Goal: Browse casually

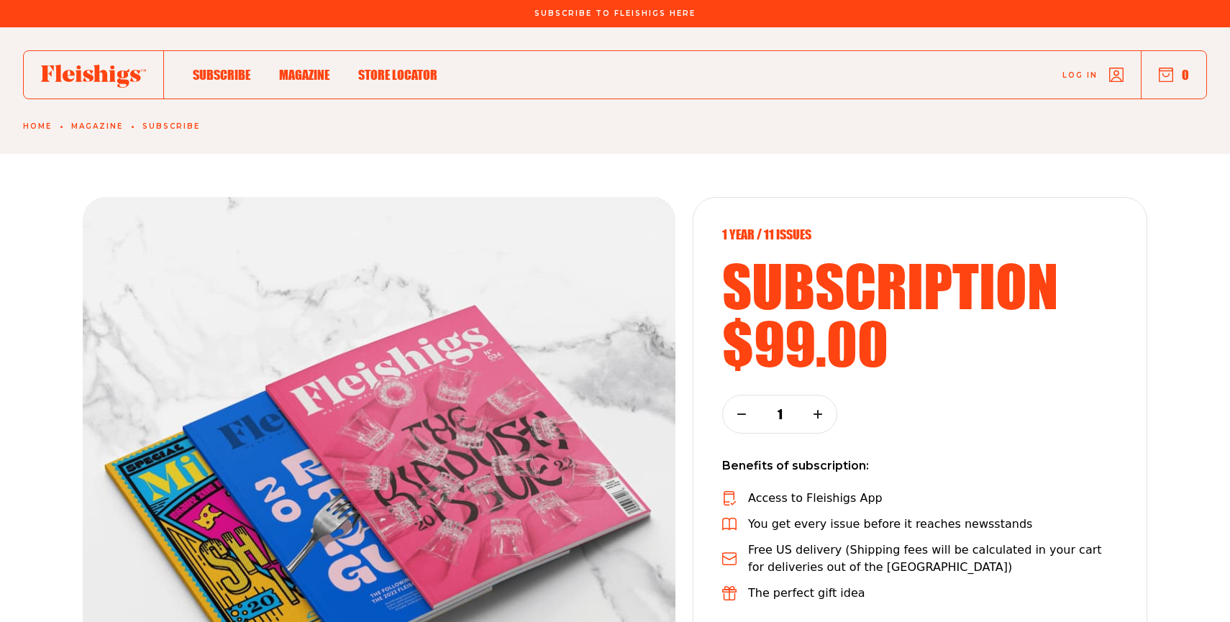
scroll to position [3272, 0]
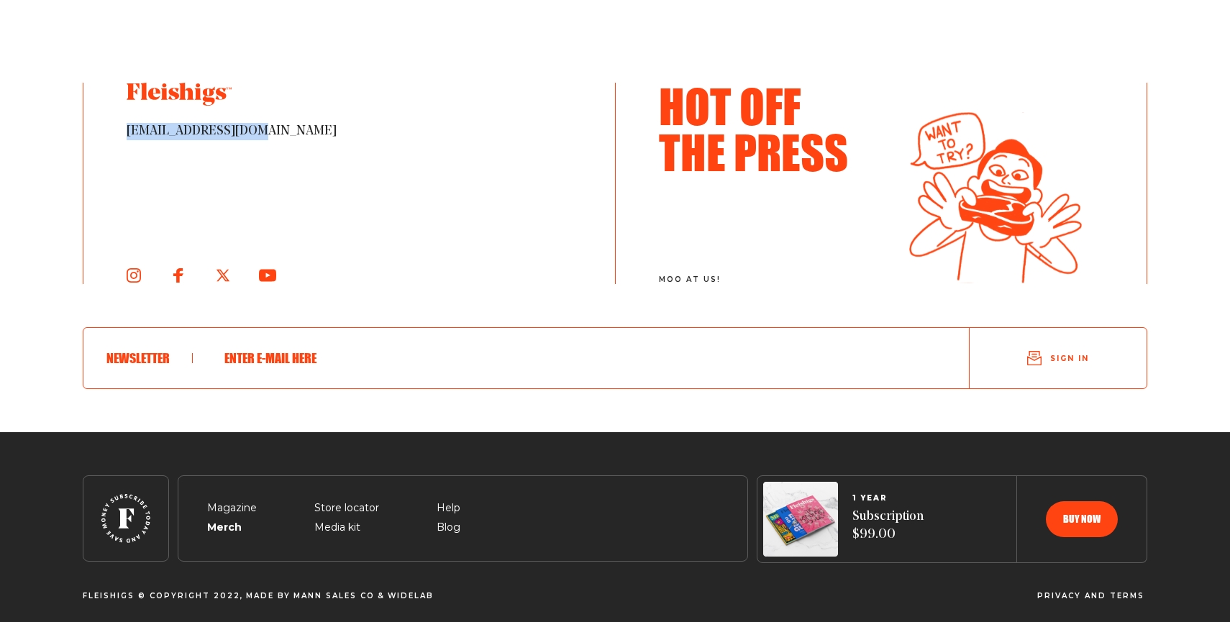
click at [227, 517] on span "Merch" at bounding box center [223, 510] width 32 height 17
click at [337, 517] on span "Media kit" at bounding box center [337, 510] width 46 height 17
click at [240, 497] on span "Magazine" at bounding box center [232, 491] width 50 height 17
click at [1144, 137] on div "Hot Off The Press moo at [GEOGRAPHIC_DATA]!" at bounding box center [880, 183] width 531 height 201
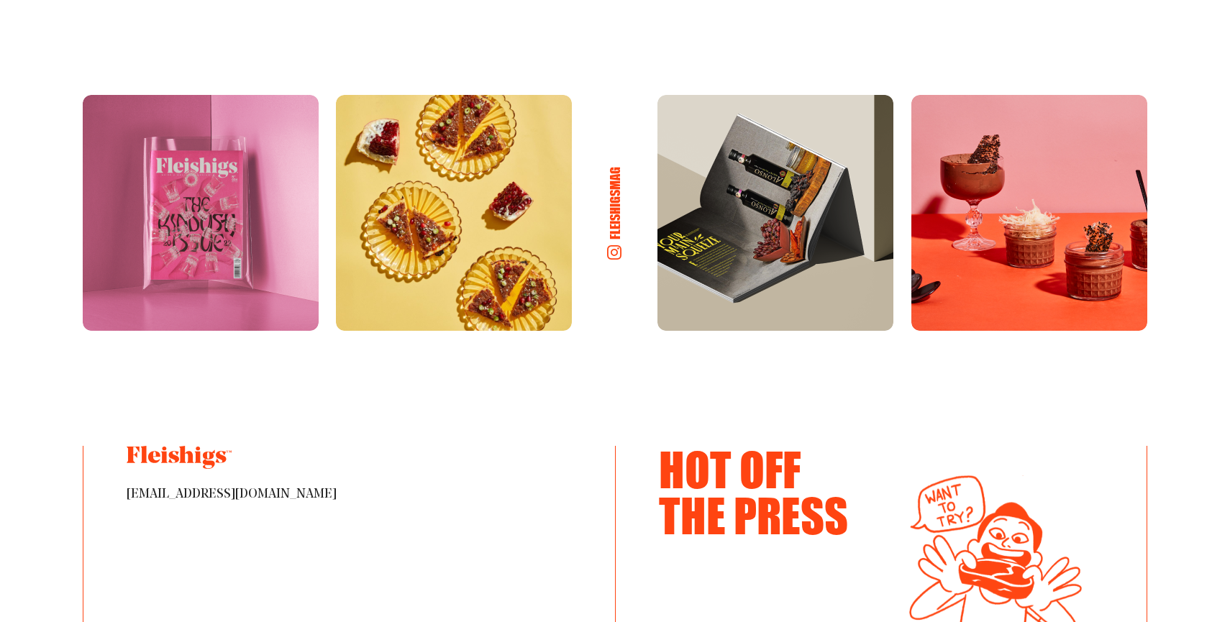
scroll to position [2898, 0]
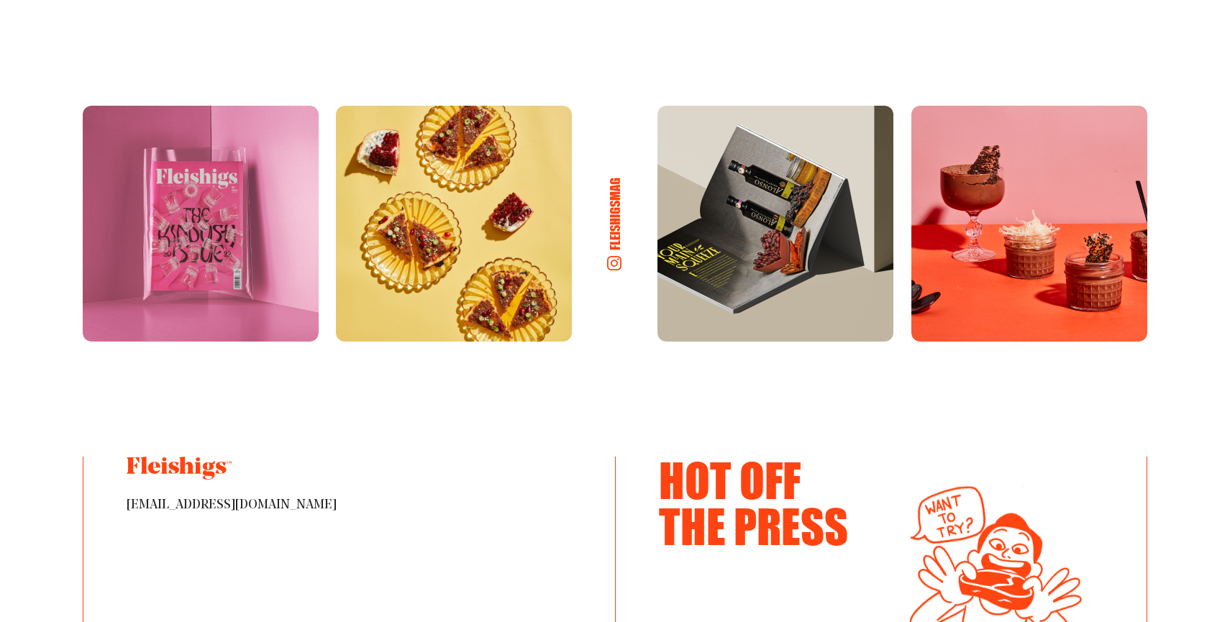
click at [478, 147] on img at bounding box center [454, 224] width 236 height 236
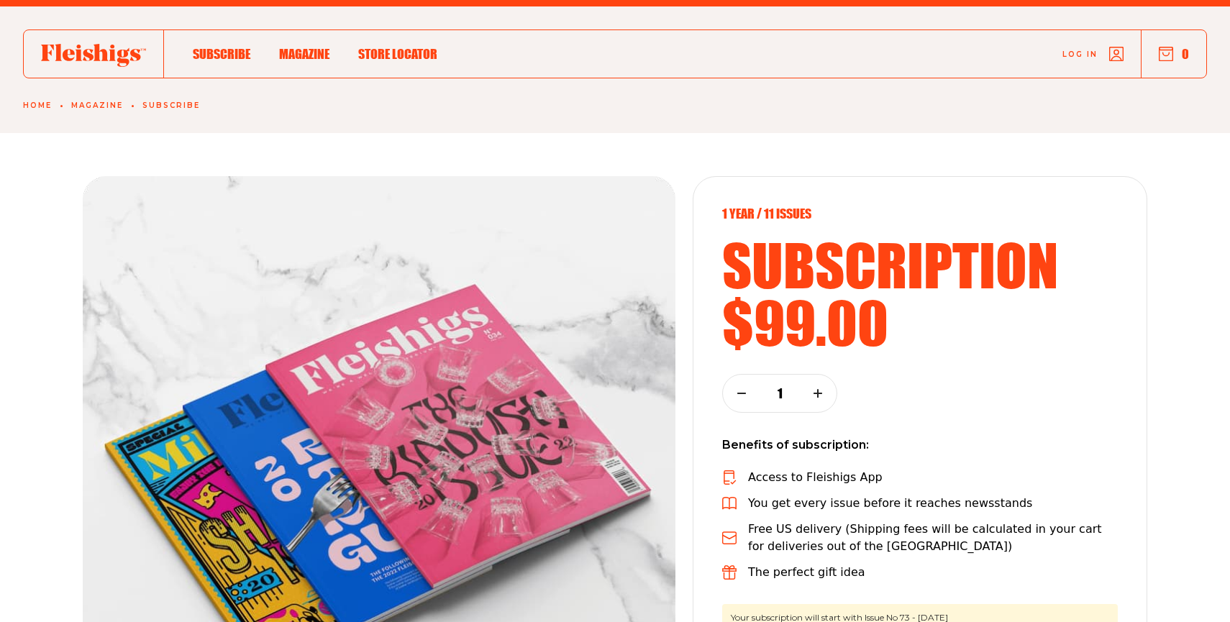
scroll to position [0, 0]
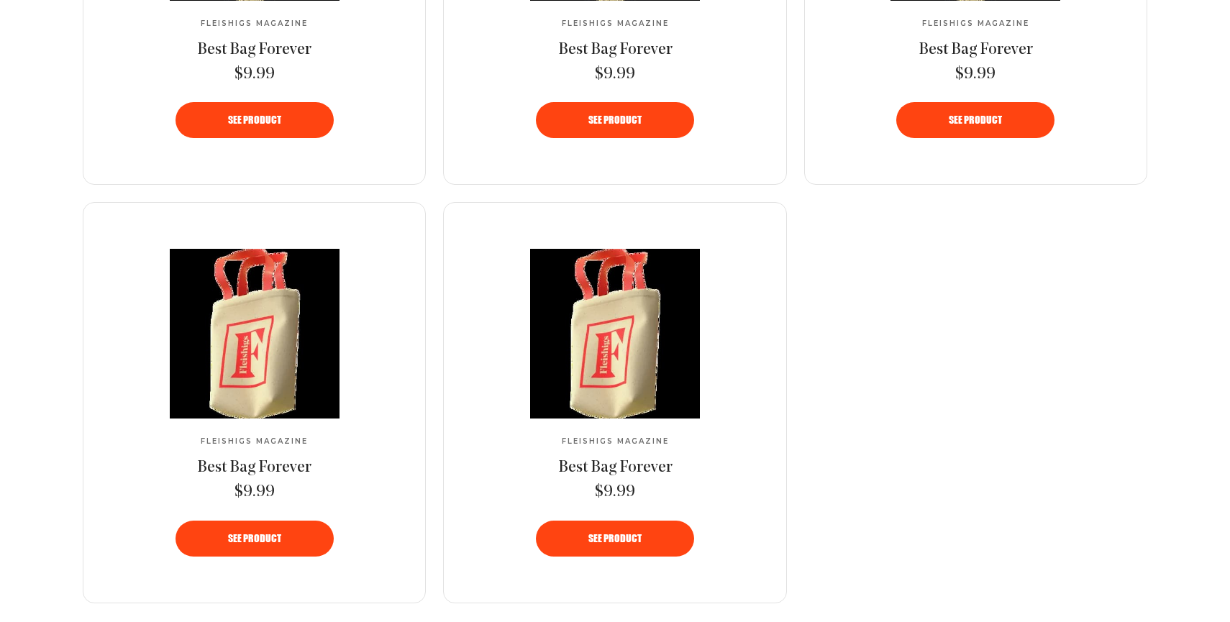
scroll to position [921, 0]
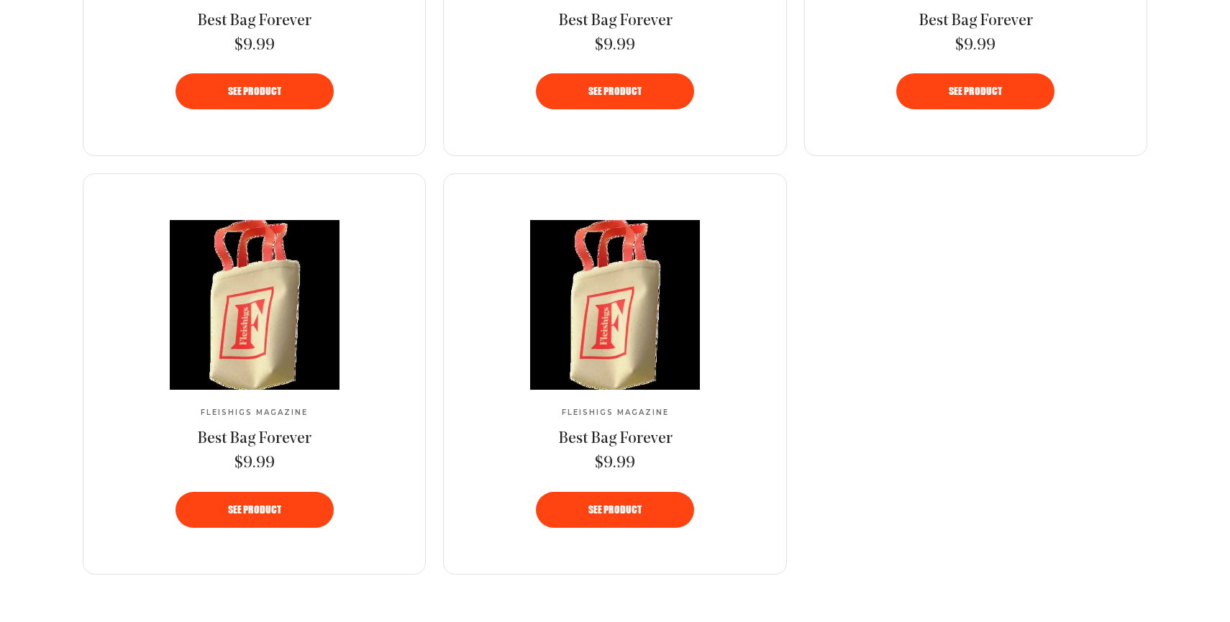
click at [278, 109] on link "See Product" at bounding box center [254, 91] width 158 height 36
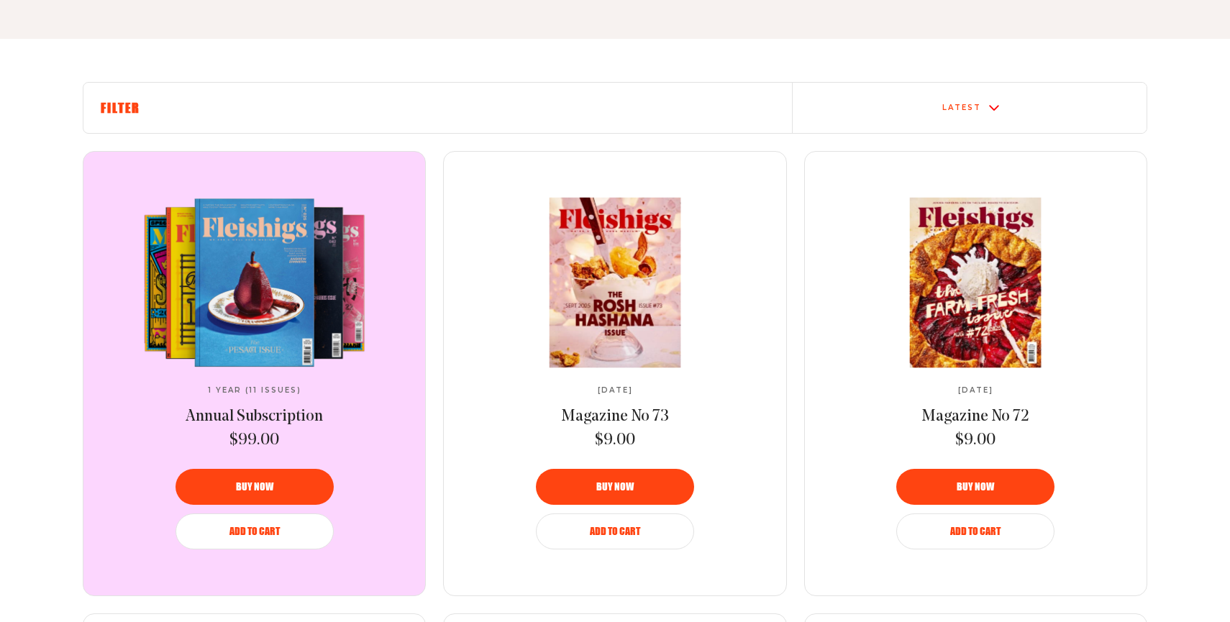
scroll to position [460, 0]
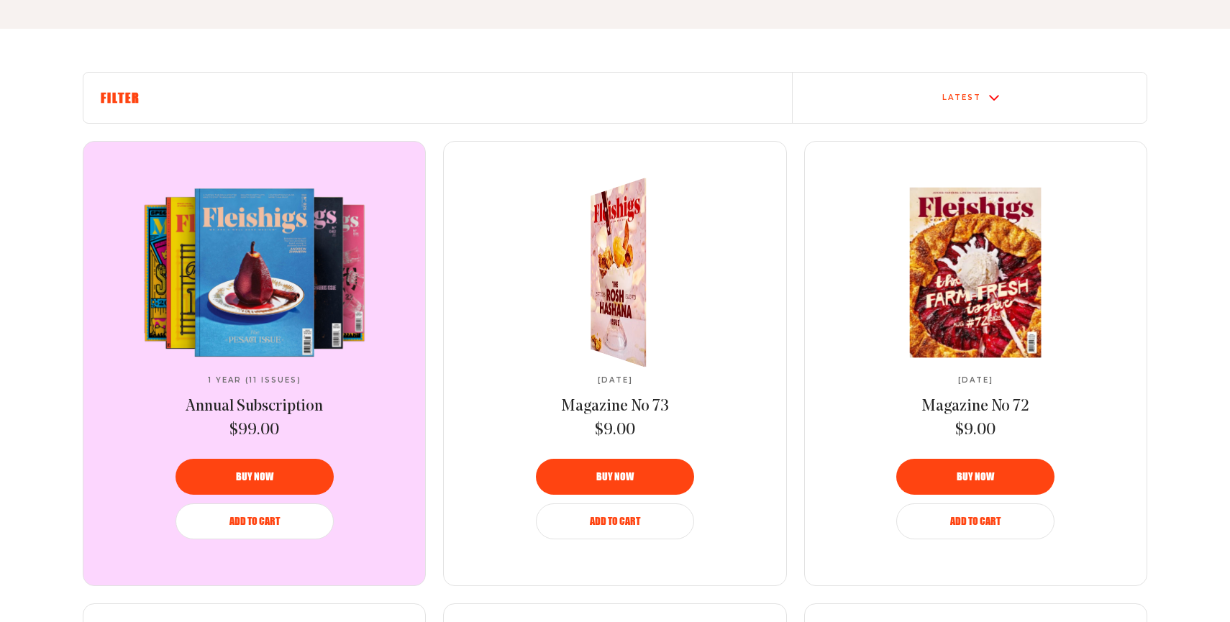
click at [630, 259] on img at bounding box center [624, 273] width 101 height 210
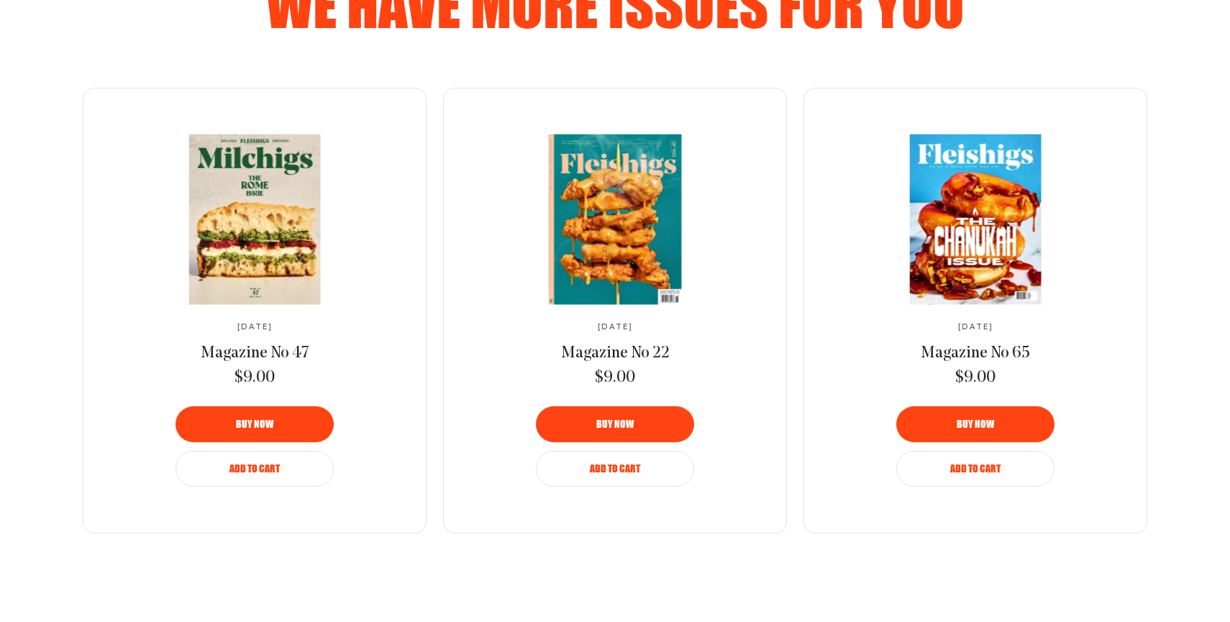
scroll to position [930, 0]
